Goal: Register for event/course

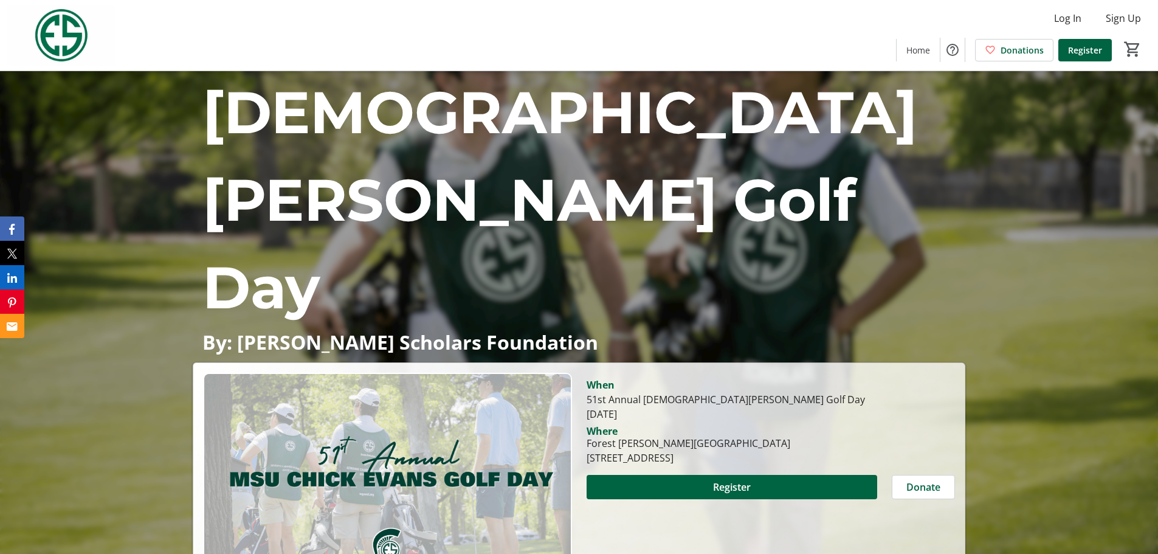
scroll to position [182, 0]
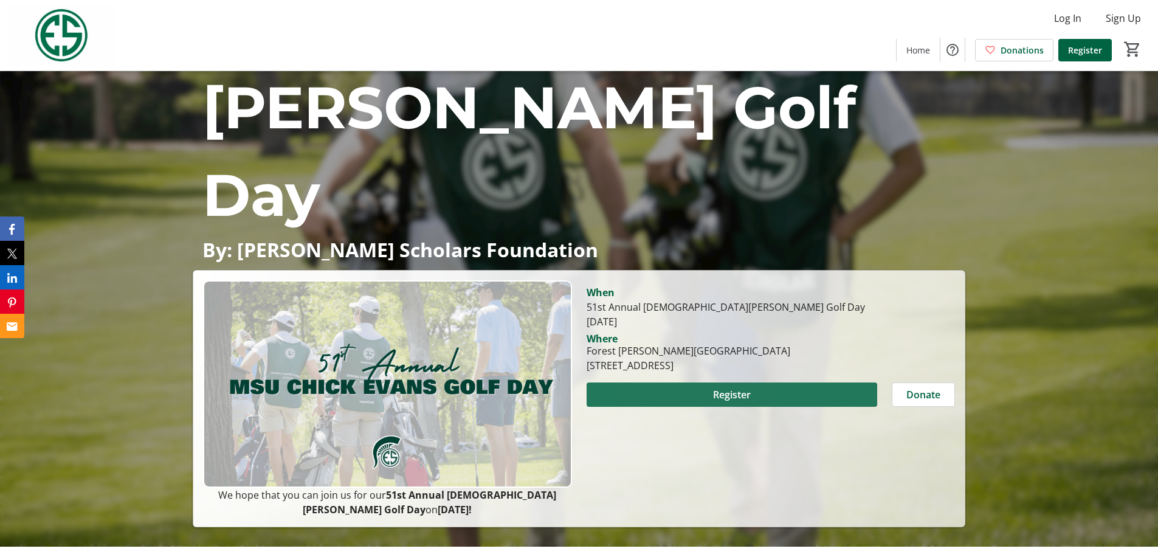
click at [672, 380] on span at bounding box center [732, 394] width 291 height 29
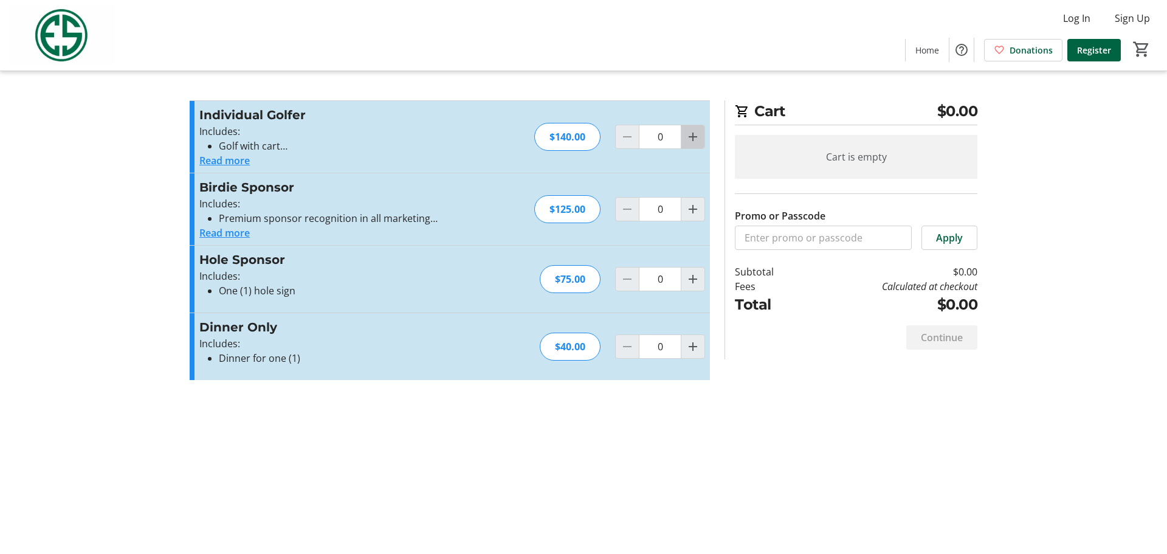
click at [690, 143] on mat-icon "Increment by one" at bounding box center [693, 136] width 15 height 15
type input "1"
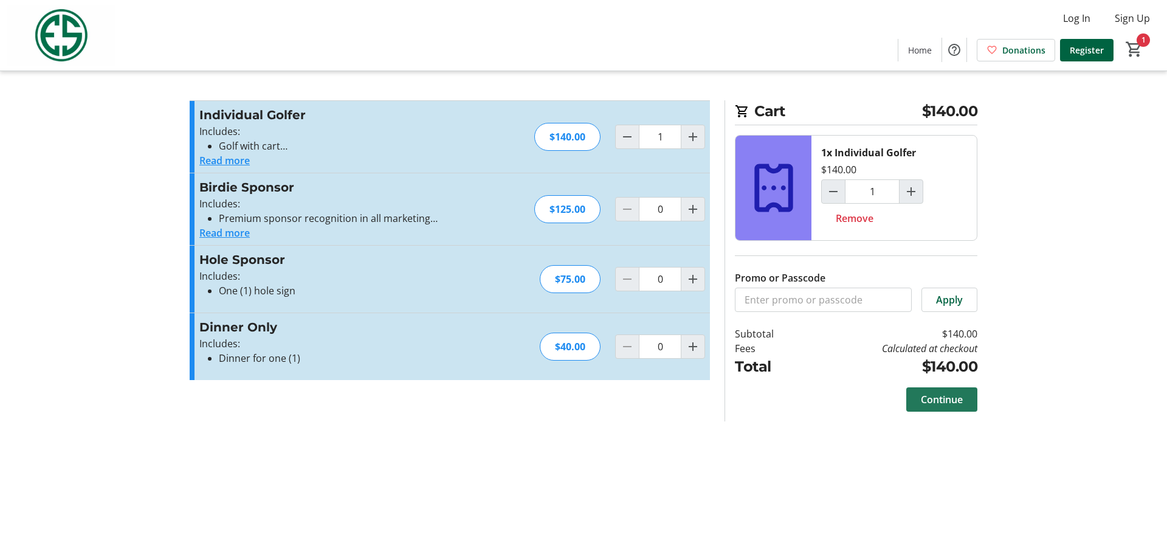
click at [951, 398] on span "Continue" at bounding box center [942, 399] width 42 height 15
type input "1"
